Goal: Information Seeking & Learning: Find specific fact

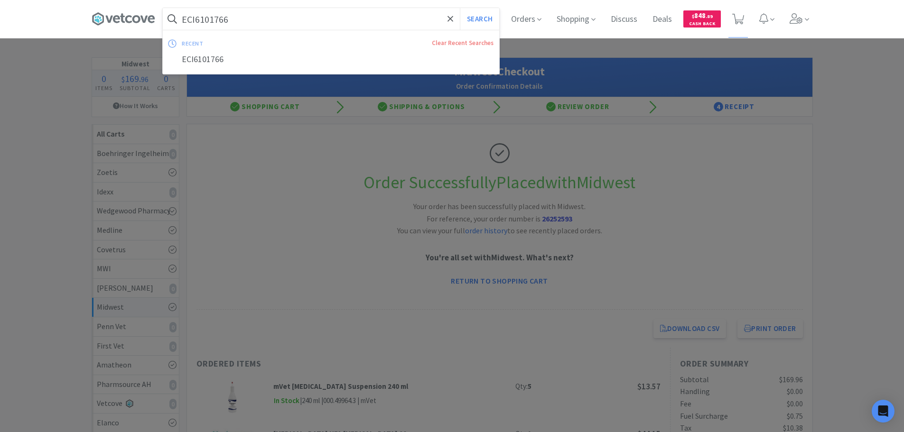
click at [287, 21] on input "ECI6101766" at bounding box center [331, 19] width 336 height 22
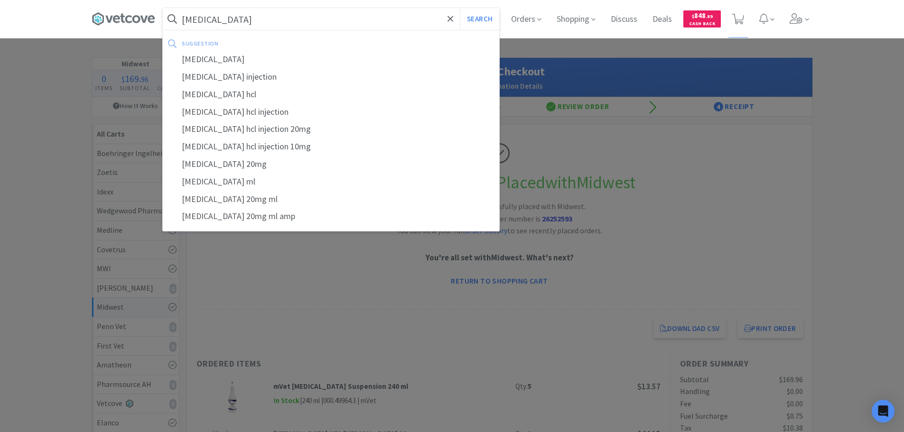
click at [460, 8] on button "Search" at bounding box center [479, 19] width 39 height 22
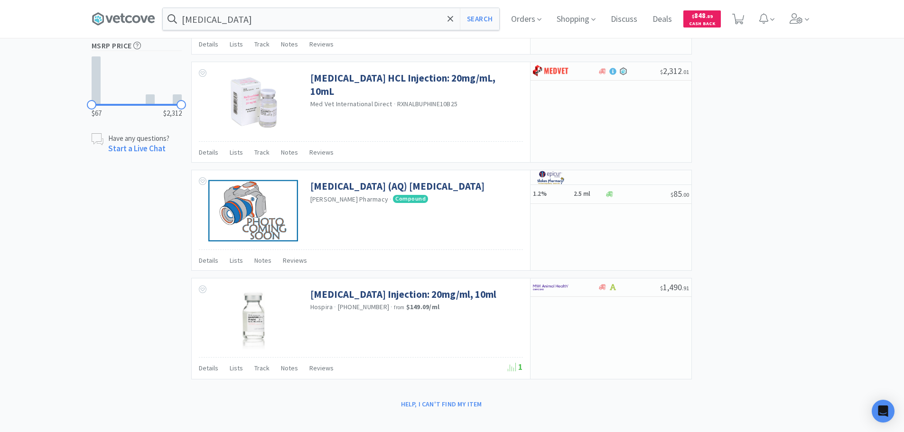
scroll to position [472, 0]
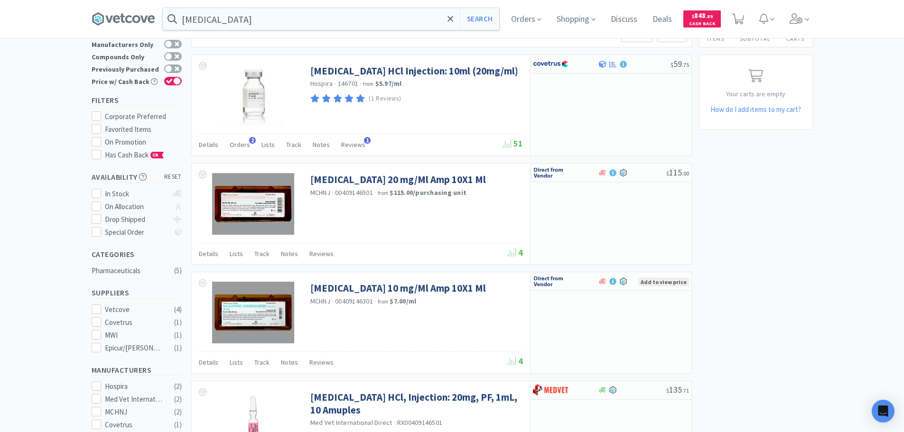
scroll to position [0, 0]
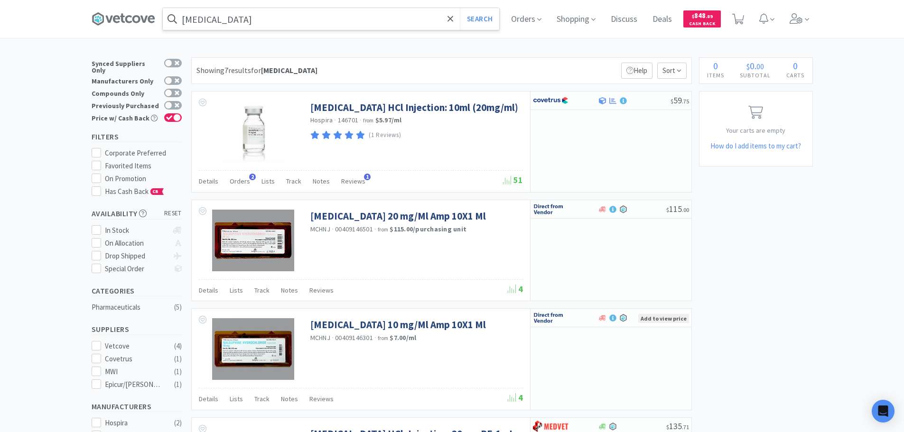
click at [362, 21] on input "[MEDICAL_DATA]" at bounding box center [331, 19] width 336 height 22
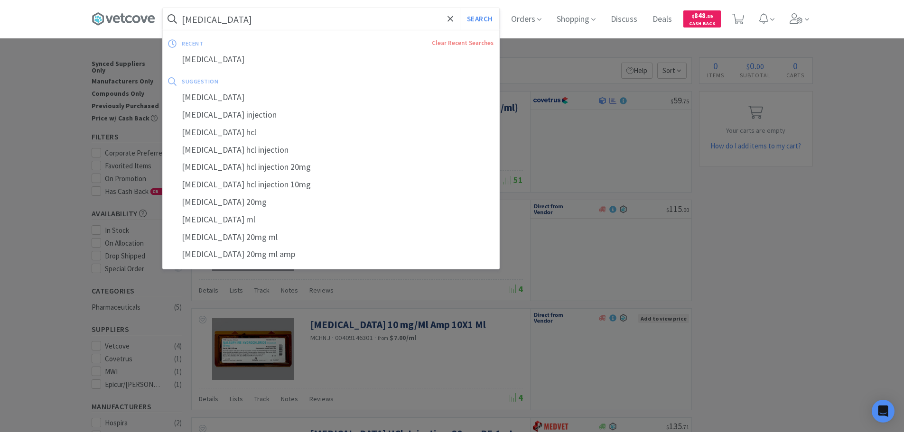
paste input "055012"
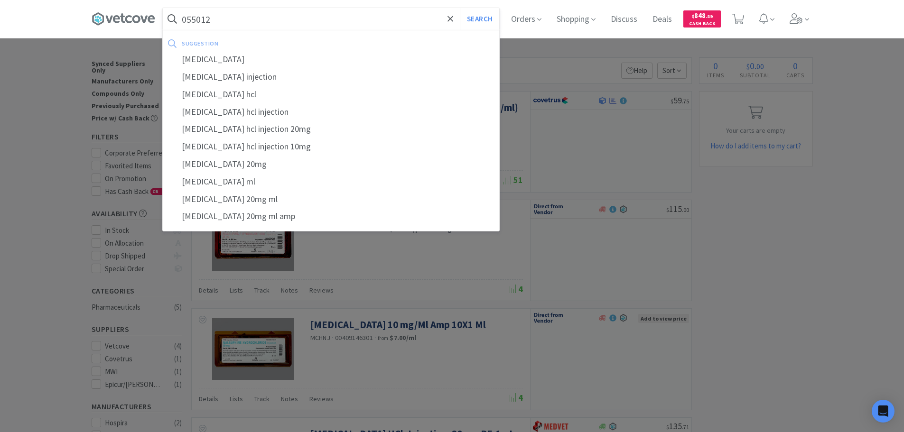
type input "055012"
click at [460, 8] on button "Search" at bounding box center [479, 19] width 39 height 22
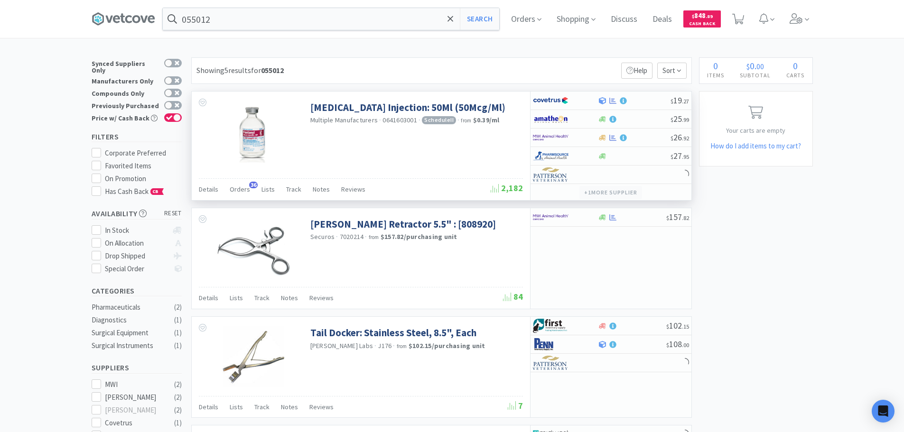
click at [609, 193] on button "+ 1 more supplier" at bounding box center [610, 192] width 62 height 13
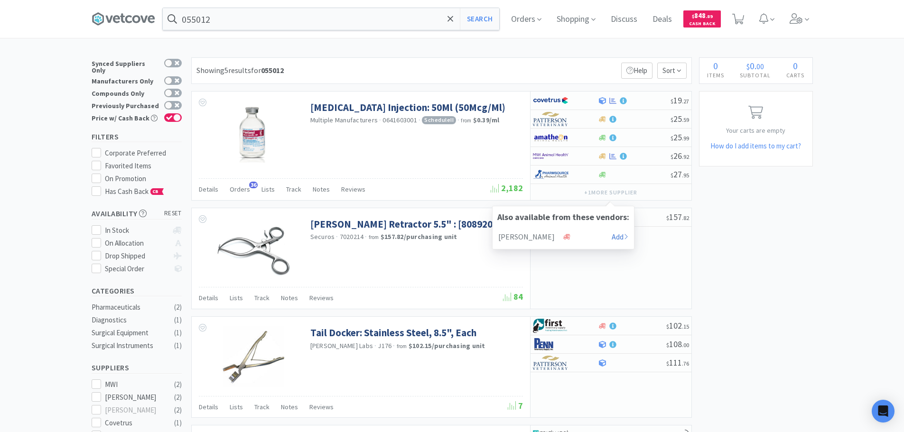
click at [726, 201] on div "× Filter Results Synced Suppliers Only Manufacturers Only Compounds Only Previo…" at bounding box center [452, 408] width 721 height 702
